Goal: Communication & Community: Answer question/provide support

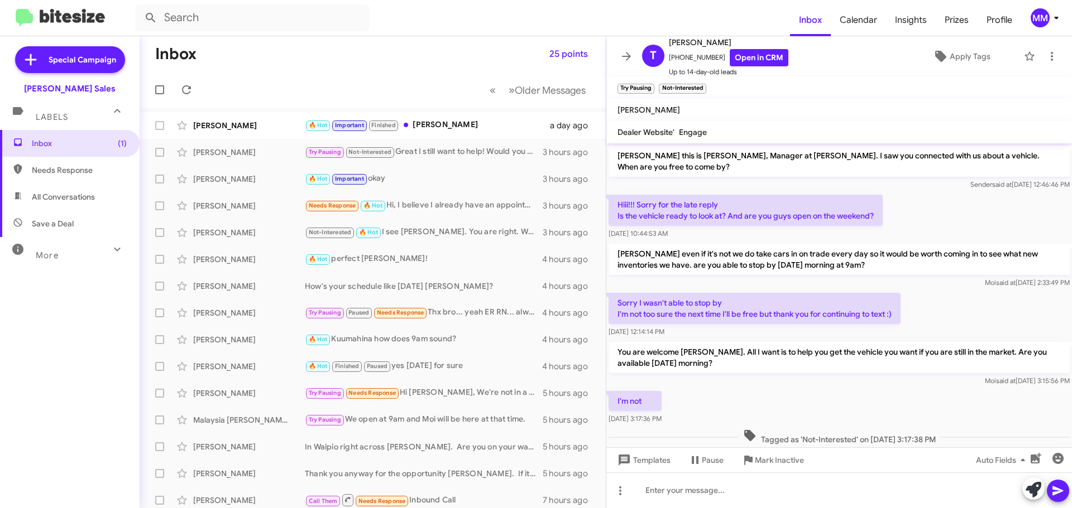
scroll to position [142, 0]
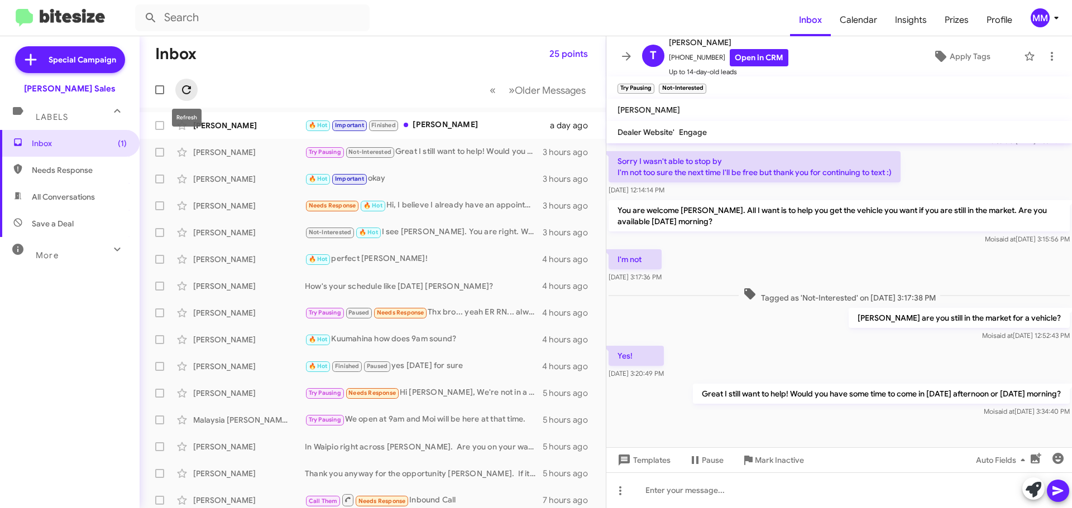
click at [192, 89] on icon at bounding box center [186, 89] width 13 height 13
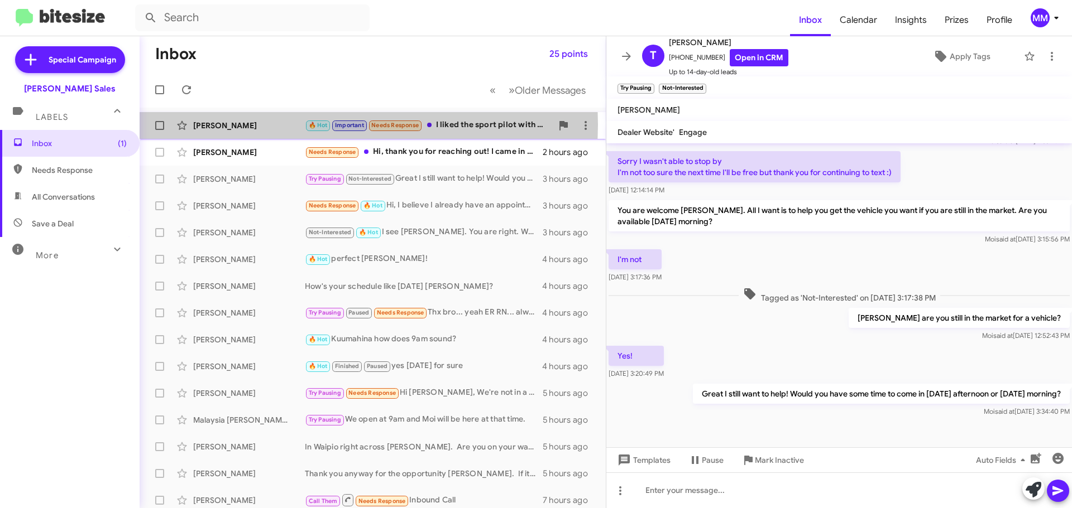
click at [275, 124] on div "[PERSON_NAME]" at bounding box center [249, 125] width 112 height 11
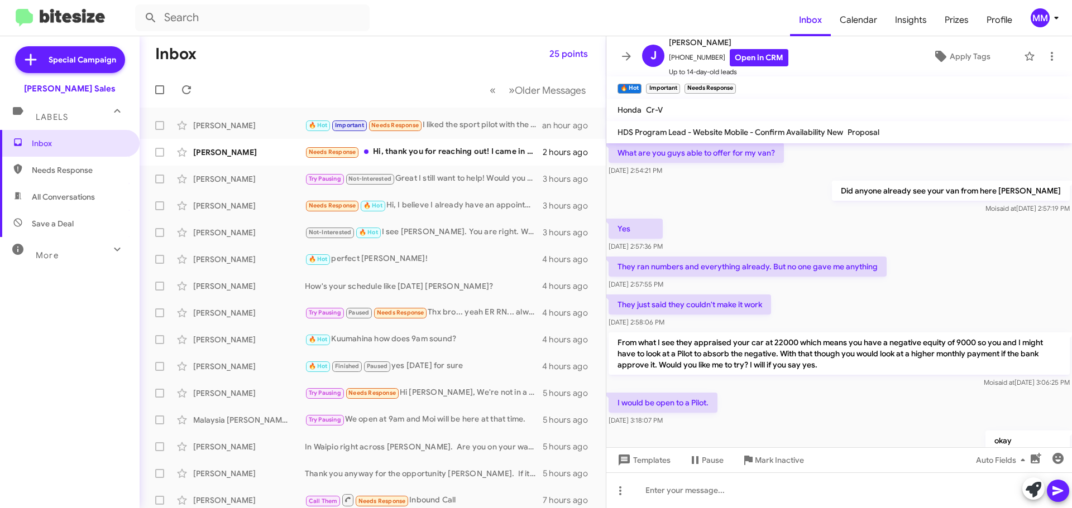
scroll to position [515, 0]
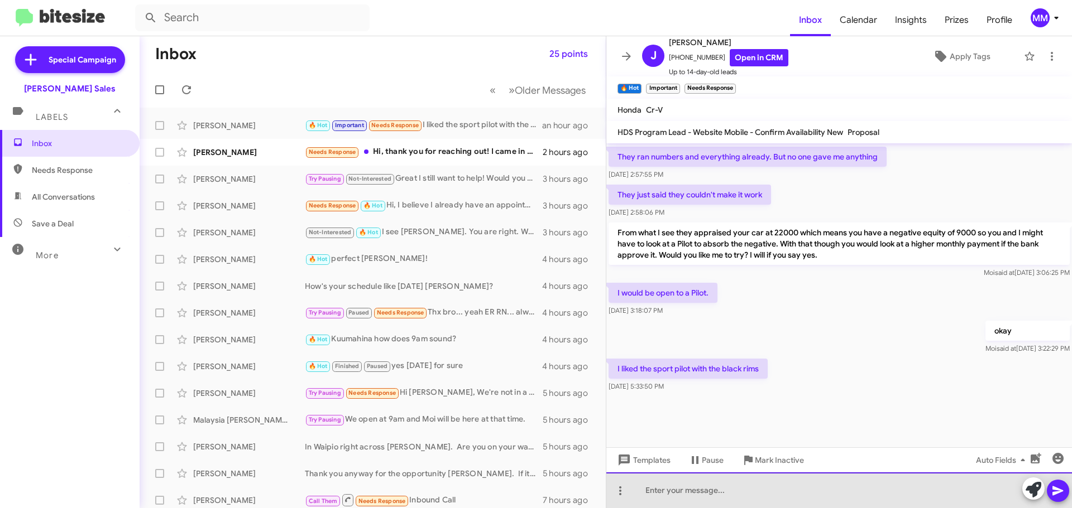
click at [664, 489] on div at bounding box center [838, 491] width 465 height 36
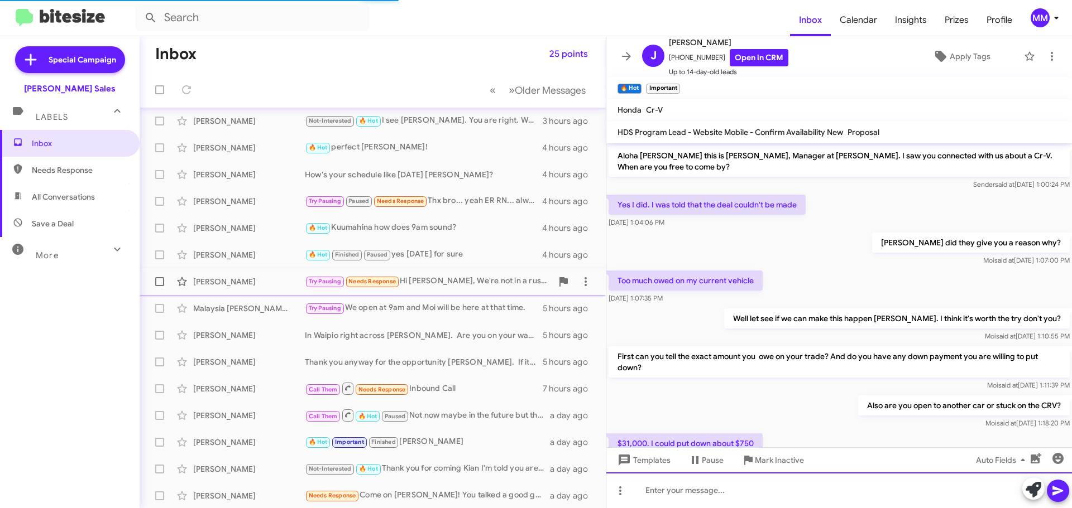
scroll to position [0, 0]
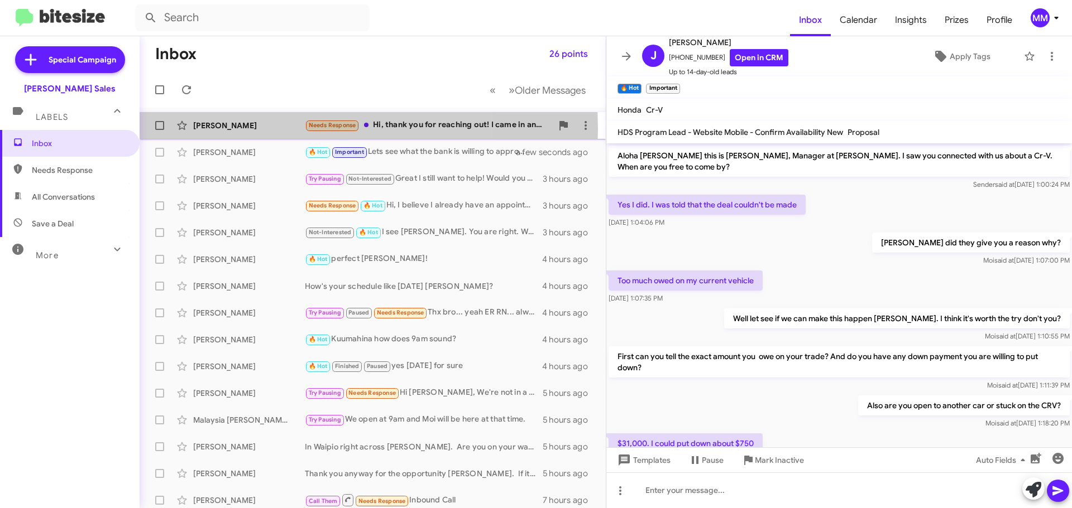
click at [261, 129] on div "[PERSON_NAME]" at bounding box center [249, 125] width 112 height 11
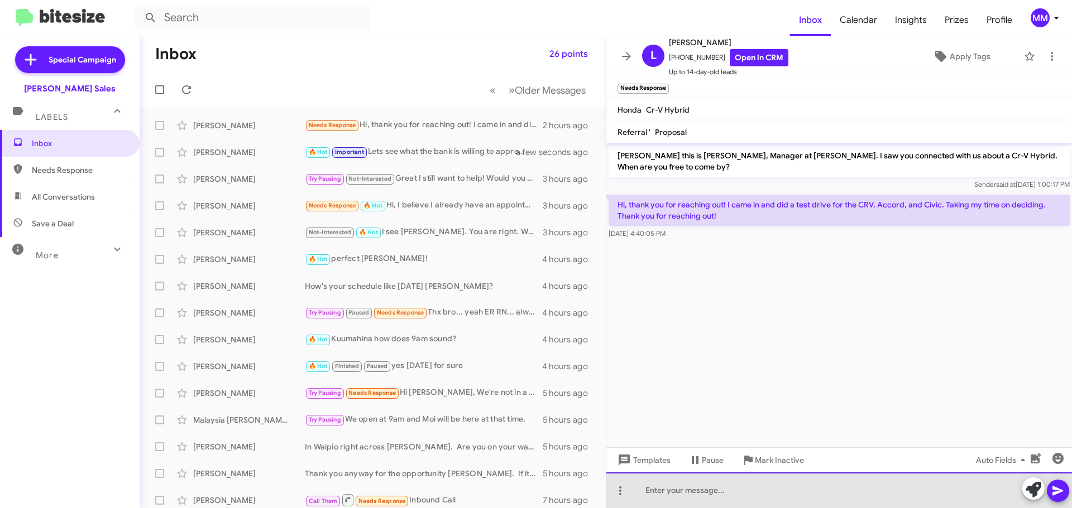
click at [669, 493] on div at bounding box center [838, 491] width 465 height 36
